Goal: Check status: Check status

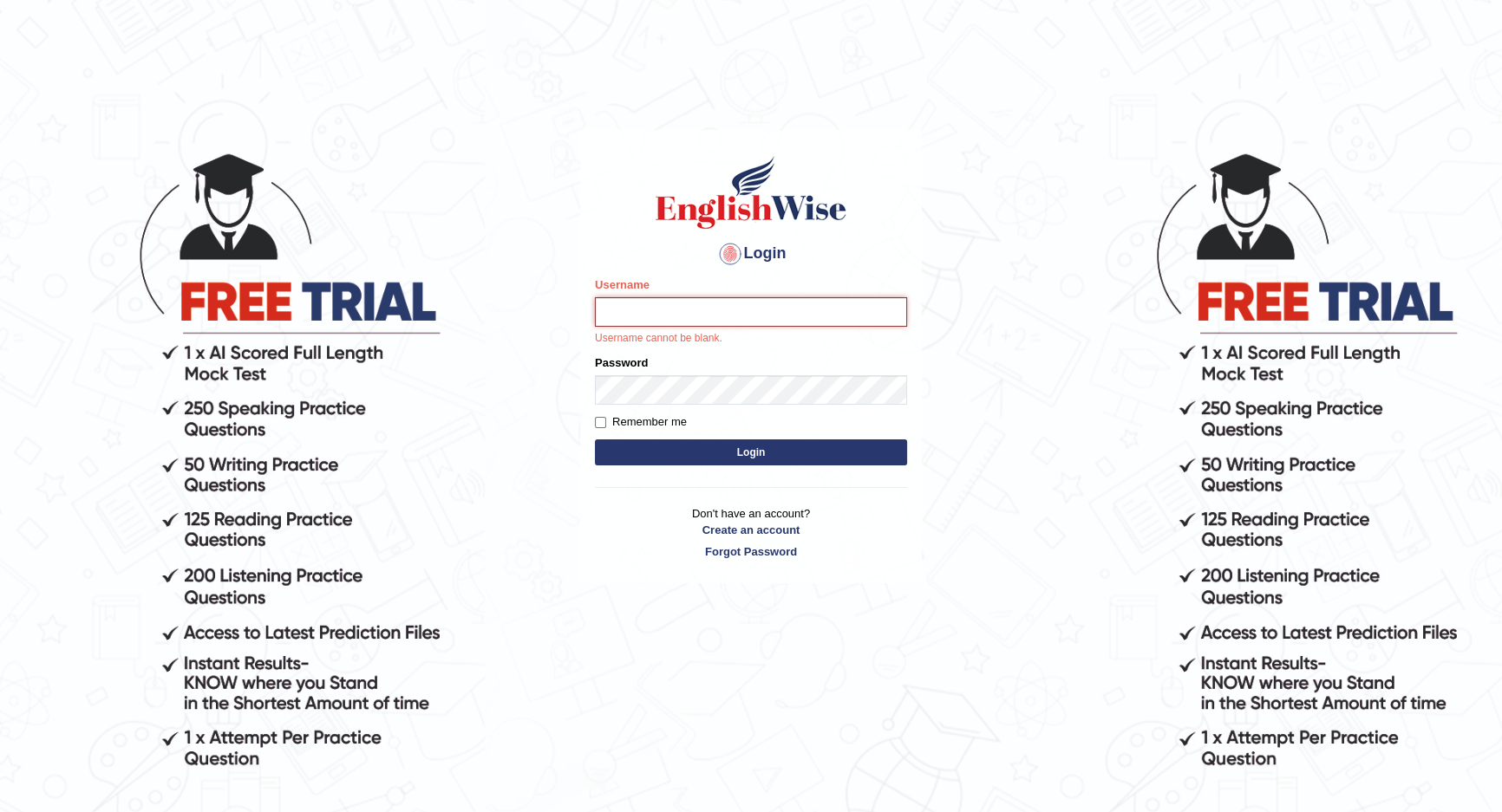
click at [728, 316] on input "Username" at bounding box center [751, 312] width 312 height 30
type input "vivekperumal_parramatta"
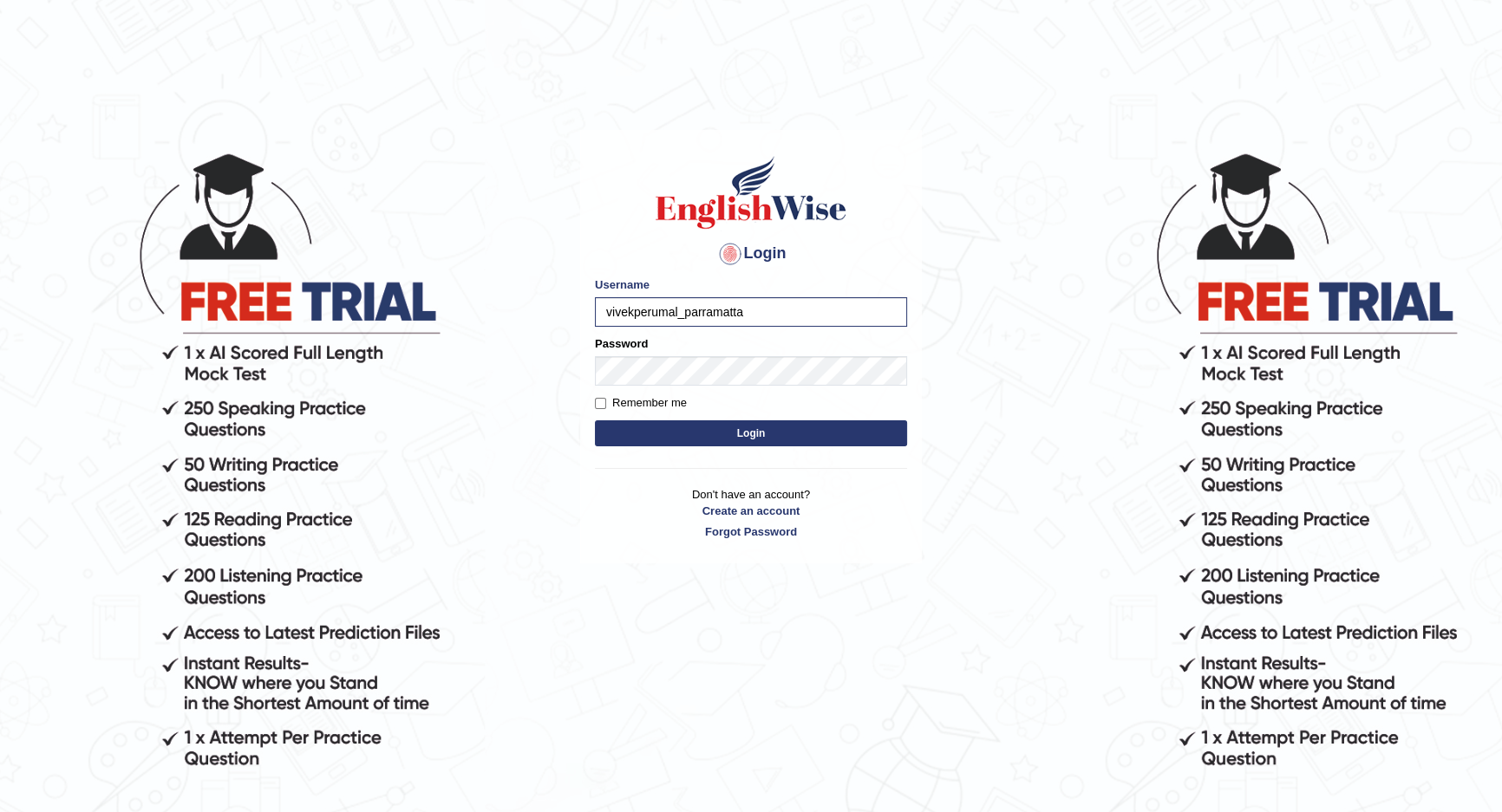
click at [725, 389] on form "Please fix the following errors: Username vivekperumal_parramatta Password Reme…" at bounding box center [751, 363] width 312 height 174
click at [595, 421] on button "Login" at bounding box center [751, 434] width 312 height 26
click at [698, 304] on input "Username" at bounding box center [751, 312] width 312 height 30
type input "vivekperumal_parramatta"
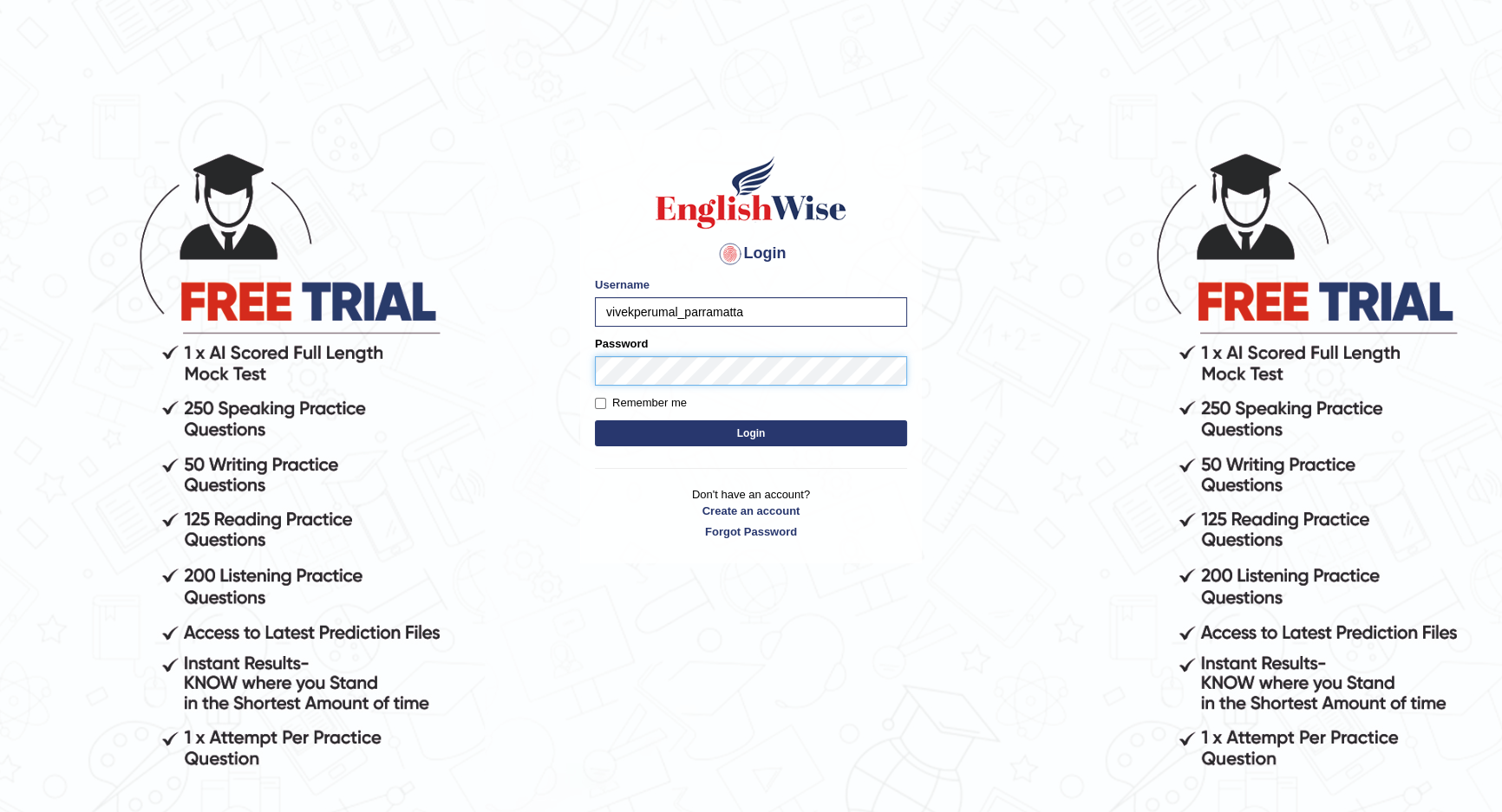
click at [595, 421] on button "Login" at bounding box center [751, 434] width 312 height 26
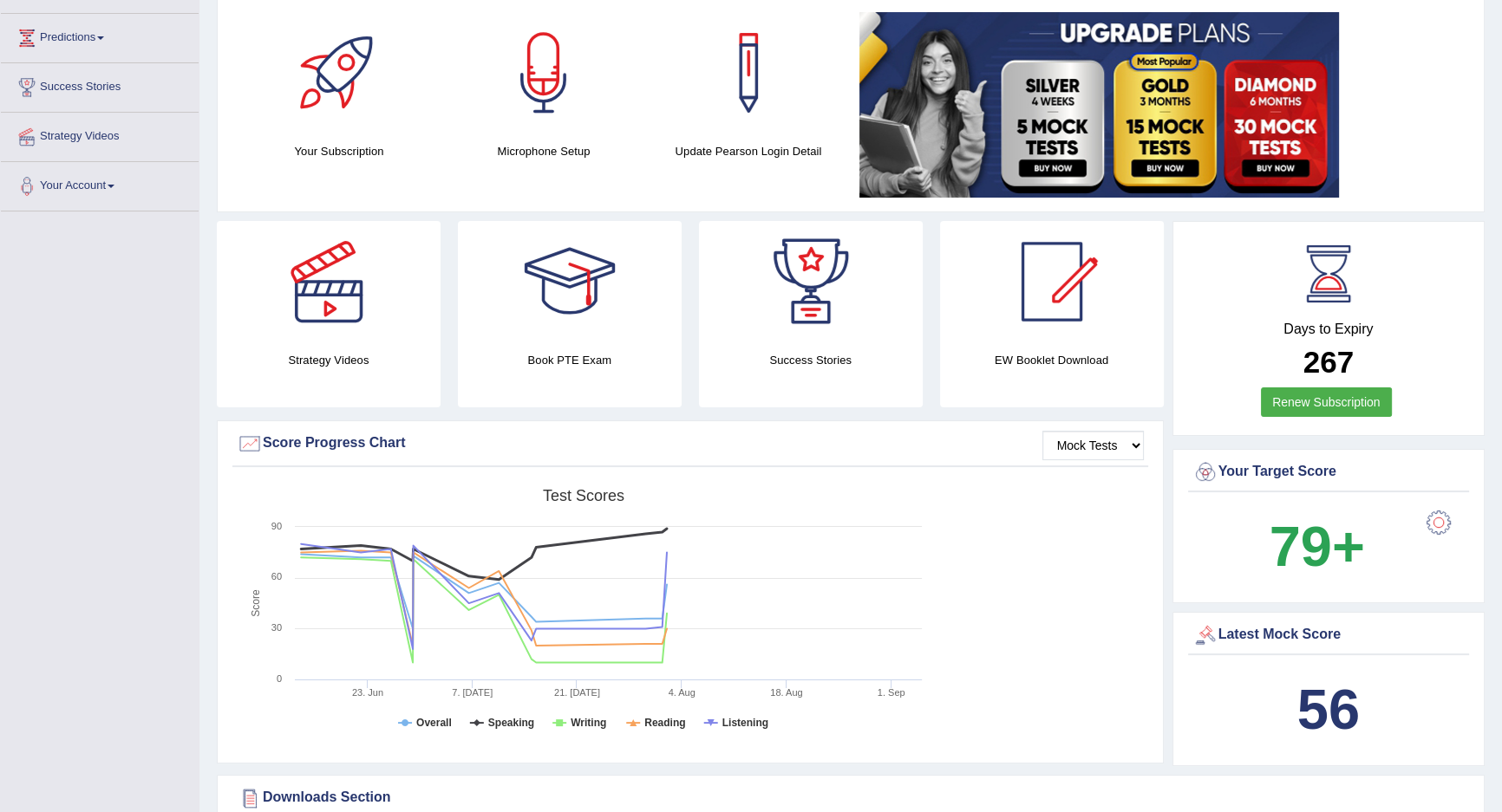
scroll to position [220, 0]
click at [1033, 241] on div at bounding box center [1052, 283] width 122 height 122
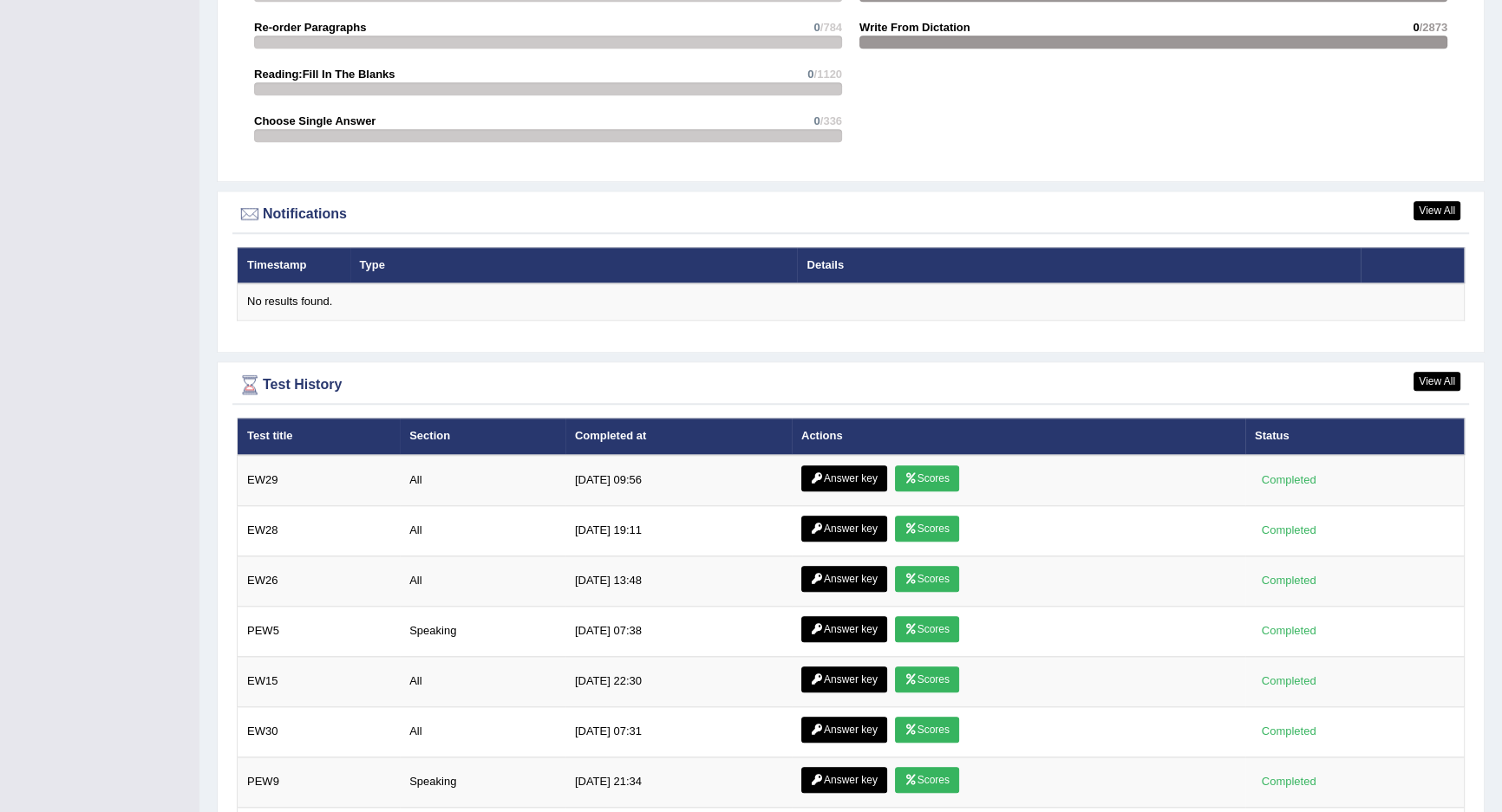
scroll to position [2167, 0]
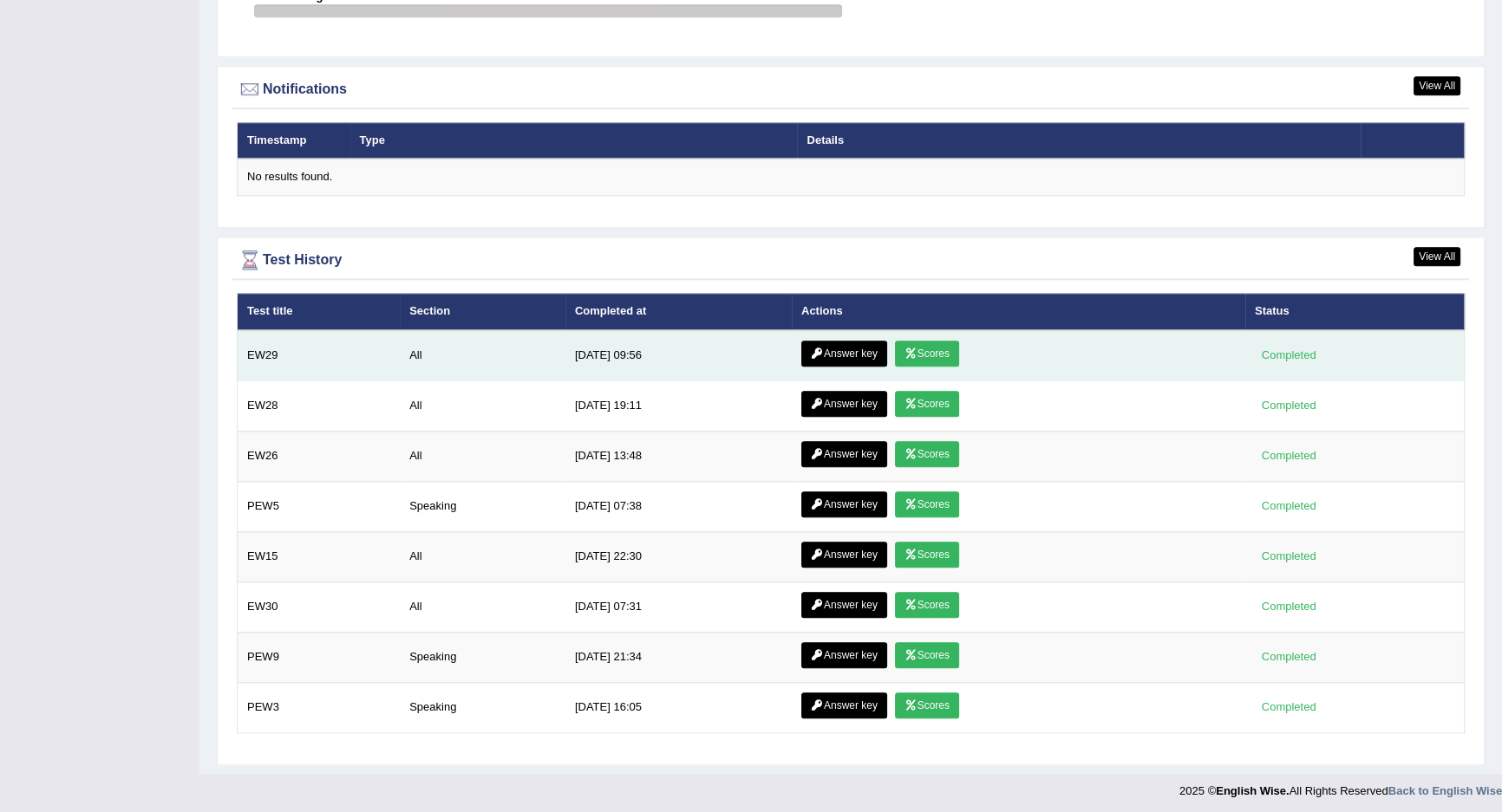
click at [937, 346] on link "Scores" at bounding box center [927, 354] width 64 height 26
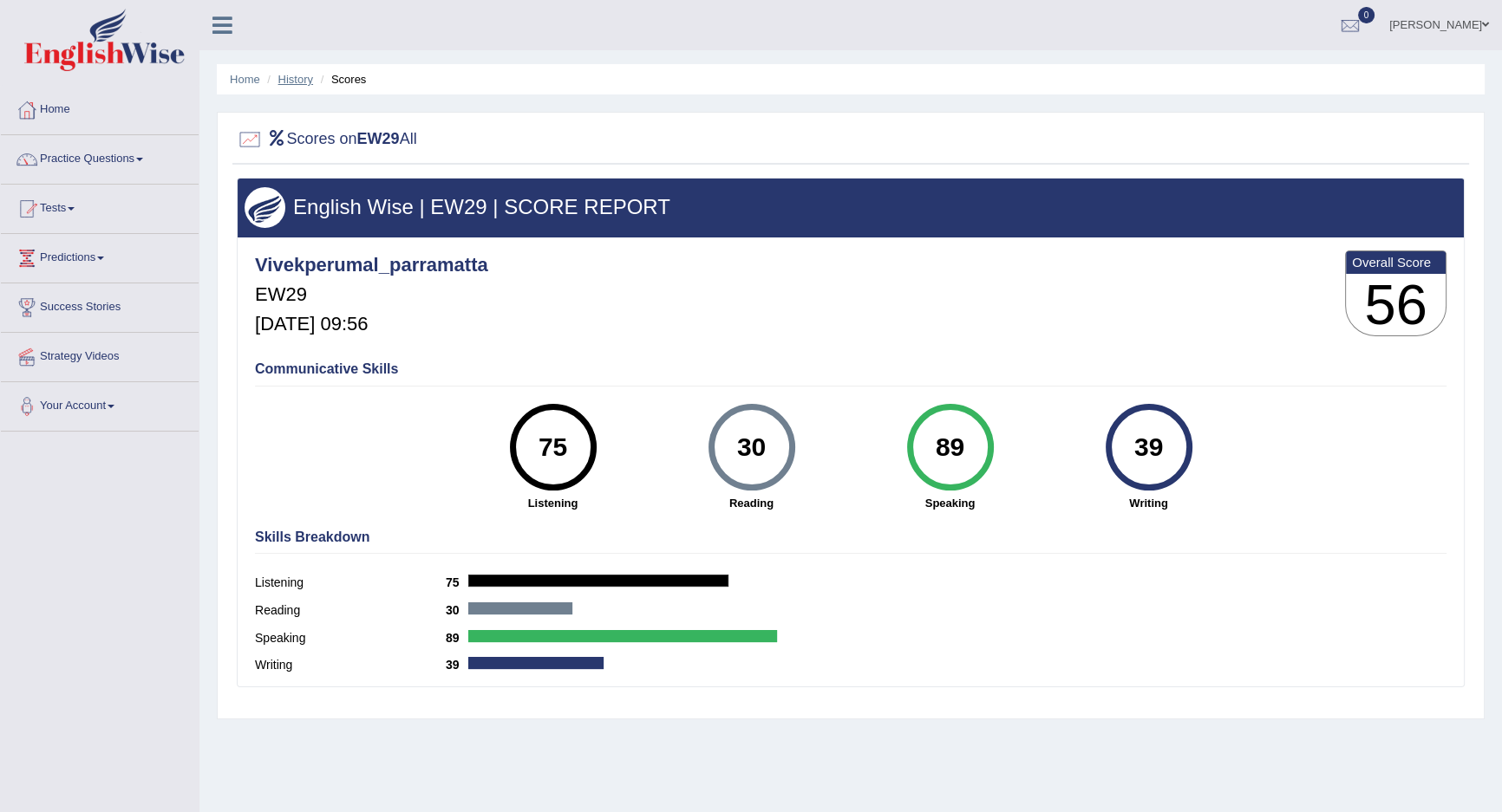
click at [286, 80] on link "History" at bounding box center [296, 79] width 35 height 13
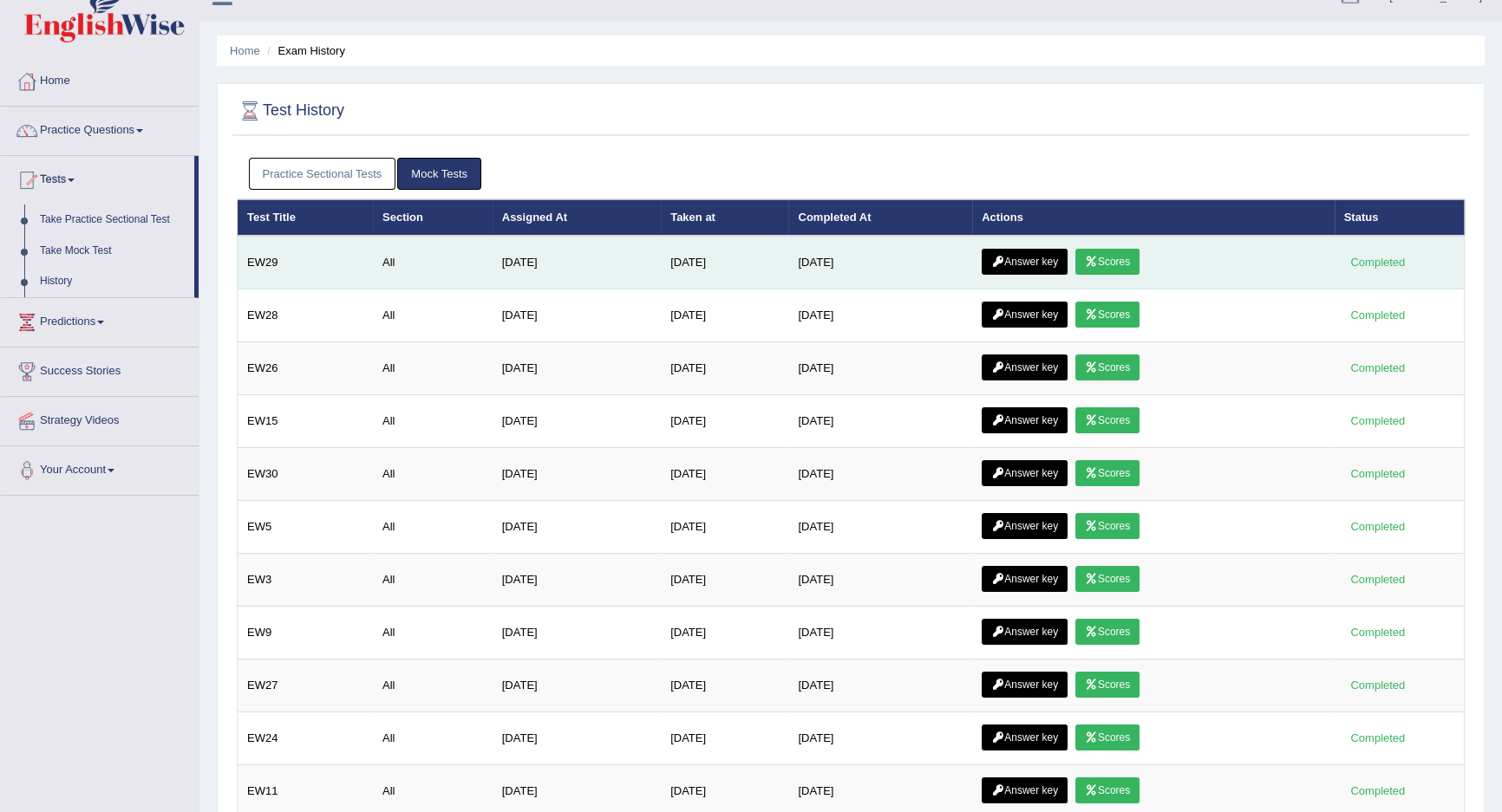
click at [1029, 265] on link "Answer key" at bounding box center [1025, 262] width 86 height 26
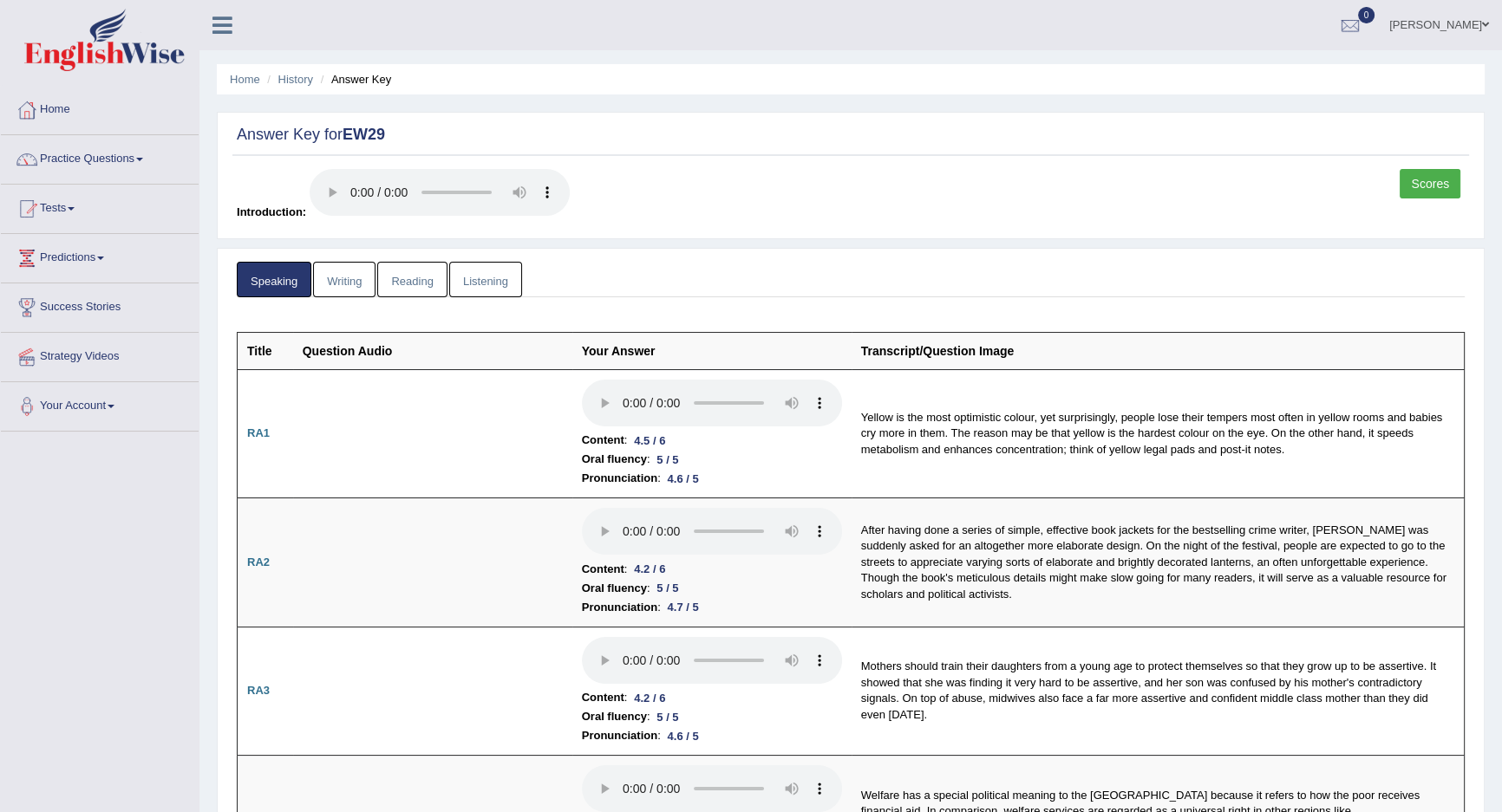
click at [491, 293] on link "Listening" at bounding box center [485, 279] width 73 height 36
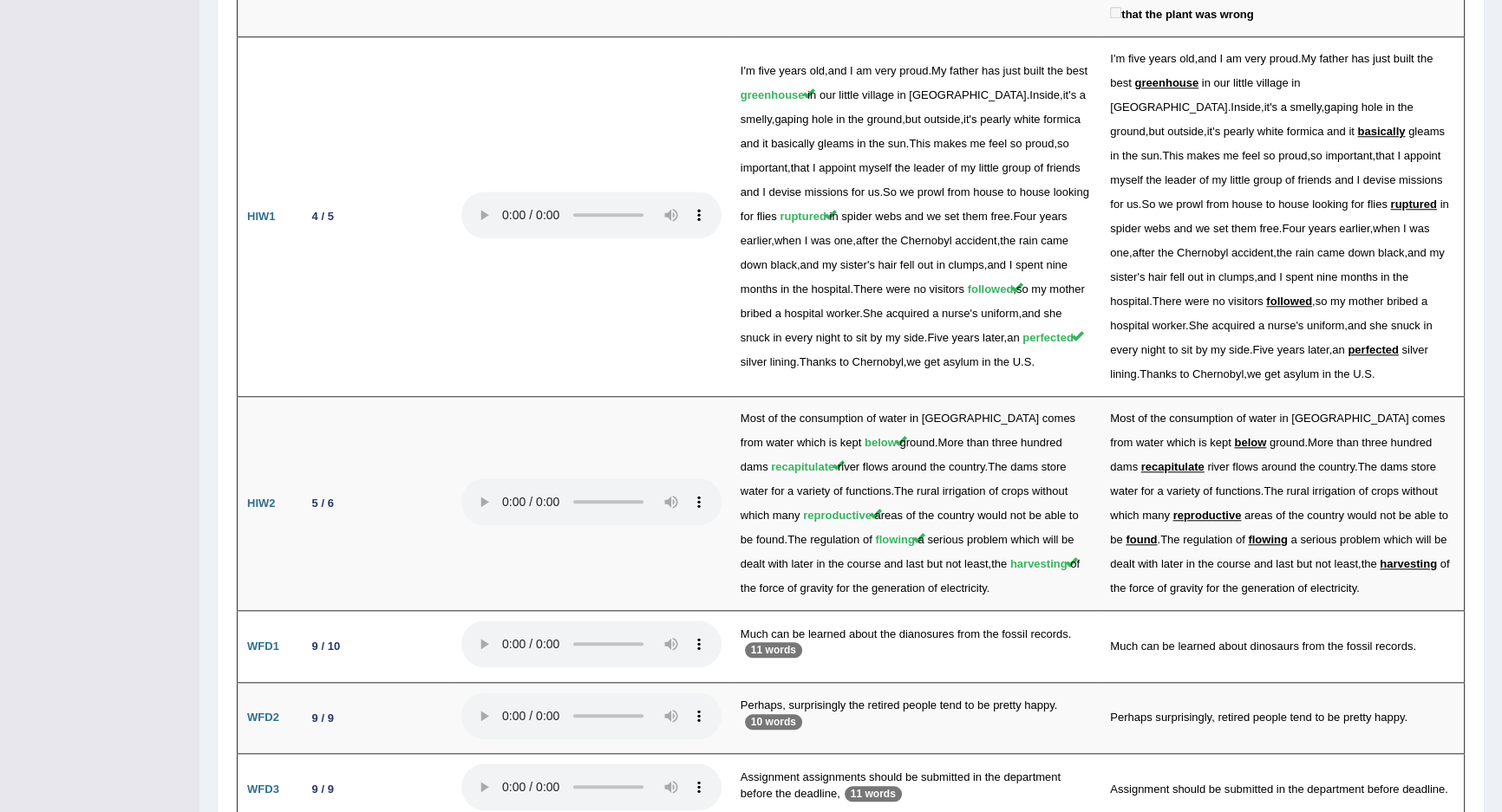
scroll to position [2014, 0]
